Goal: Task Accomplishment & Management: Use online tool/utility

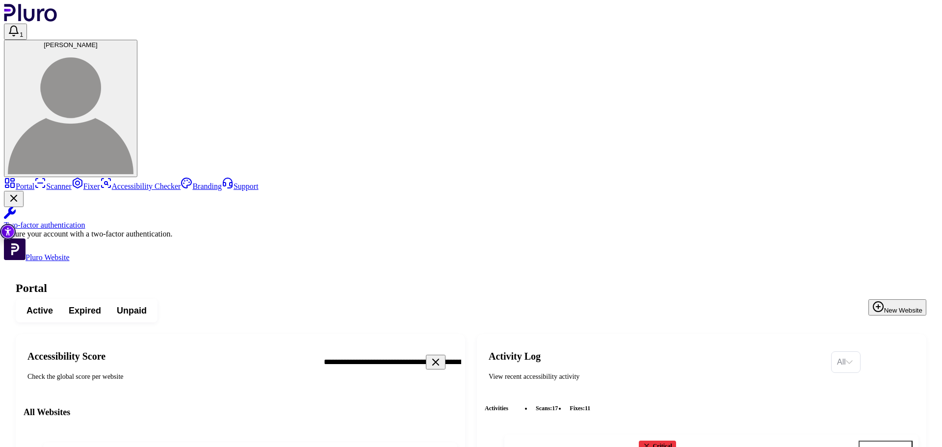
click at [449, 446] on icon "Open website overview" at bounding box center [445, 455] width 10 height 10
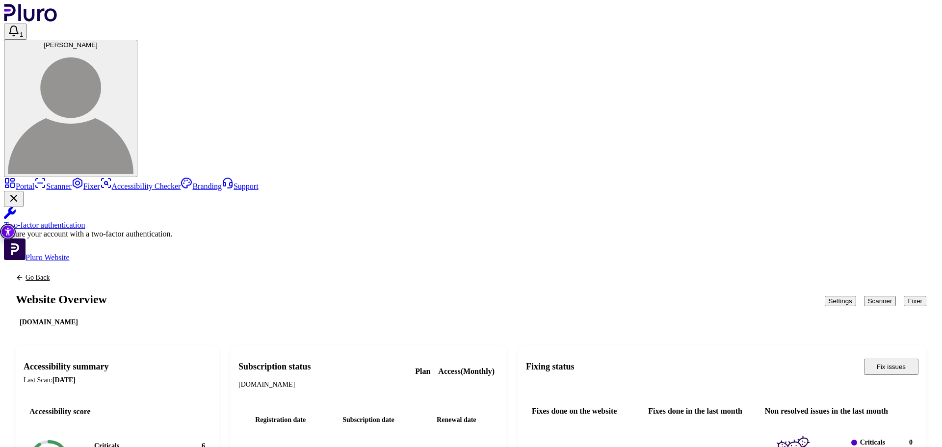
click at [904, 296] on button "Fixer" at bounding box center [915, 301] width 23 height 10
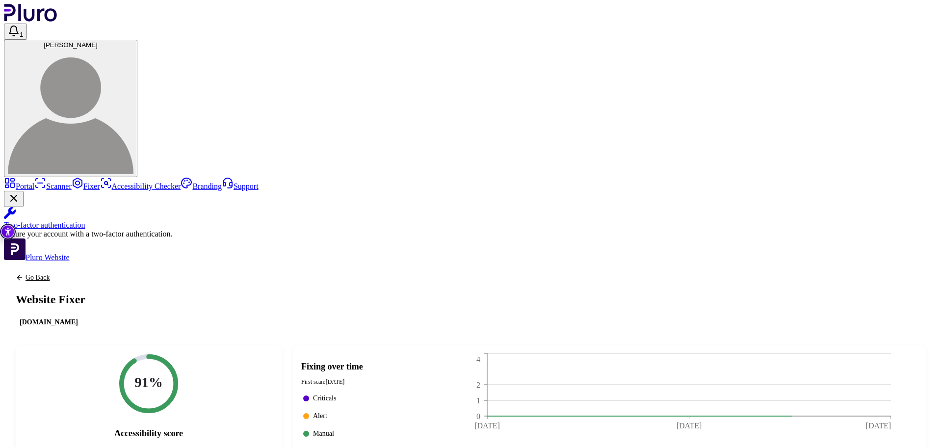
copy div "URL: https://aportal-hyqtkv75qj.dispatcher.eu2.hana.ondemand.com/index.html"
